Goal: Check status: Check status

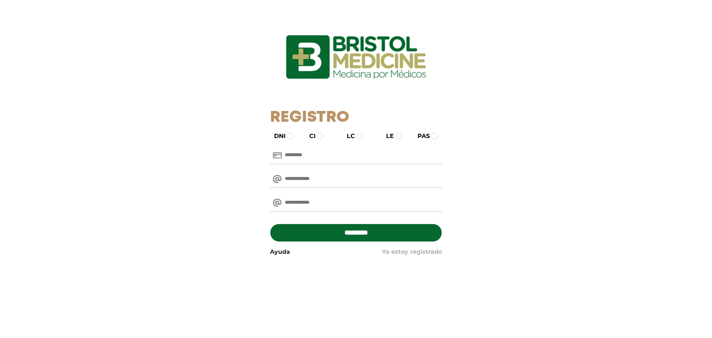
click at [400, 253] on link "Ya estoy registrado" at bounding box center [412, 251] width 60 height 9
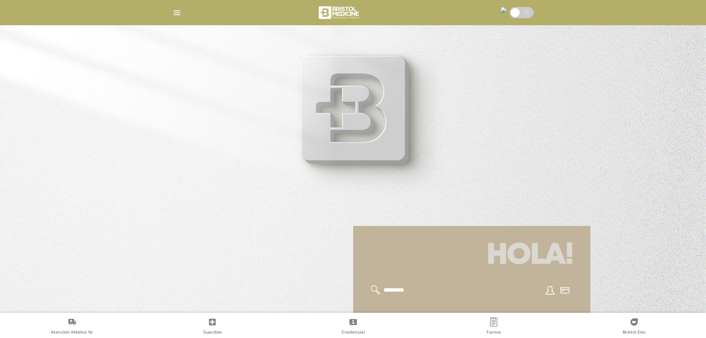
click at [173, 16] on img "button" at bounding box center [176, 12] width 9 height 9
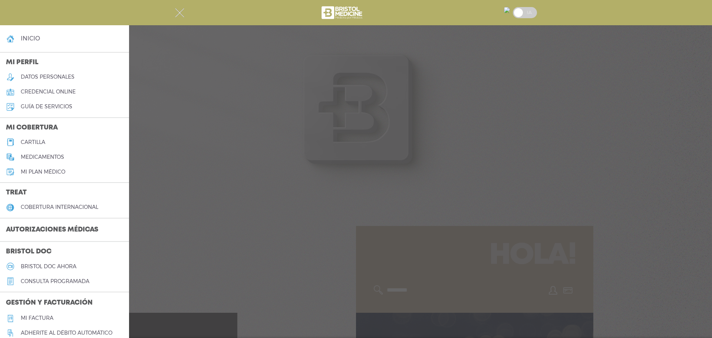
click at [34, 230] on h3 "Autorizaciones médicas" at bounding box center [52, 230] width 104 height 14
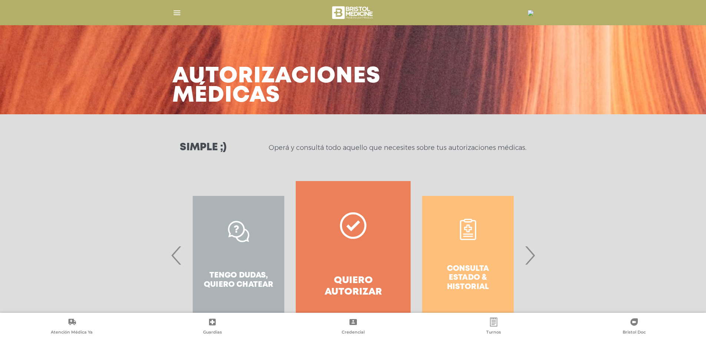
click at [531, 258] on span "›" at bounding box center [530, 255] width 14 height 40
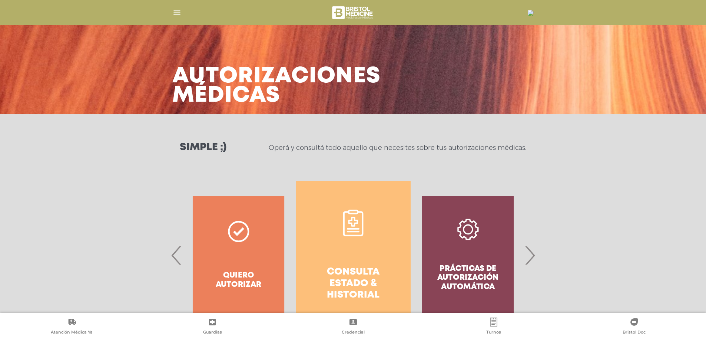
click at [348, 268] on h4 "Consulta estado & historial" at bounding box center [353, 283] width 88 height 35
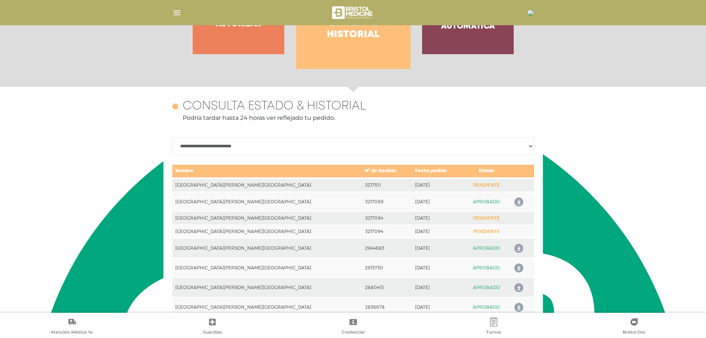
scroll to position [329, 0]
